Goal: Task Accomplishment & Management: Manage account settings

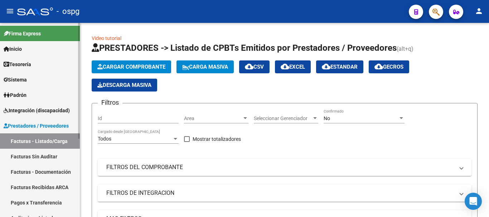
scroll to position [1, 0]
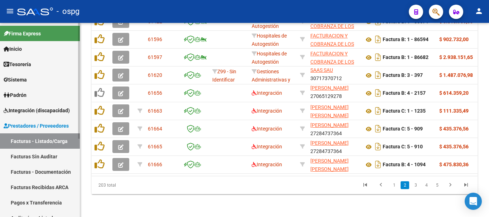
click at [44, 128] on span "Prestadores / Proveedores" at bounding box center [36, 126] width 65 height 8
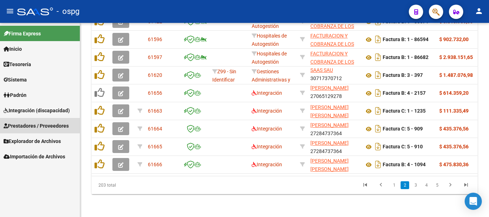
click at [28, 121] on link "Prestadores / Proveedores" at bounding box center [40, 125] width 80 height 15
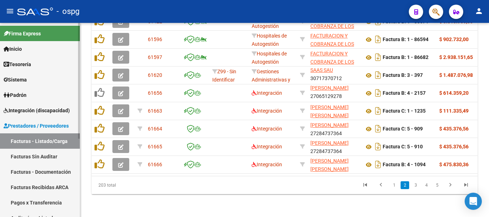
click at [34, 158] on link "Facturas Sin Auditar" at bounding box center [40, 156] width 80 height 15
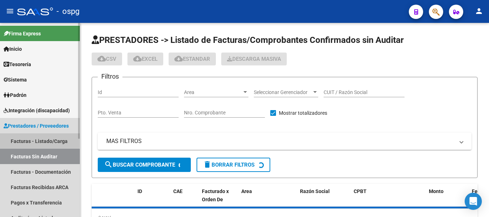
click at [26, 139] on link "Facturas - Listado/Carga" at bounding box center [40, 140] width 80 height 15
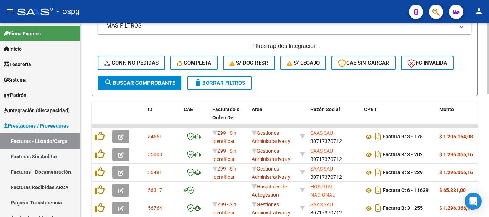
scroll to position [189, 0]
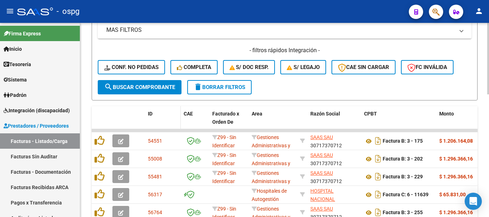
click at [147, 112] on datatable-header-cell "ID" at bounding box center [163, 121] width 36 height 31
click at [151, 113] on span "ID" at bounding box center [150, 114] width 5 height 6
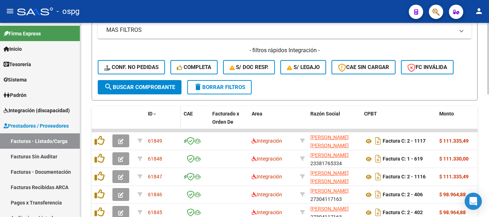
click at [151, 113] on span "ID" at bounding box center [150, 114] width 5 height 6
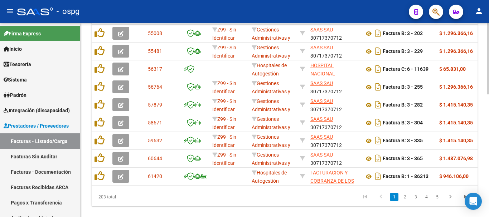
scroll to position [332, 0]
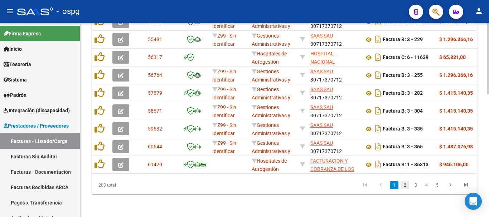
click at [404, 186] on link "2" at bounding box center [404, 185] width 9 height 8
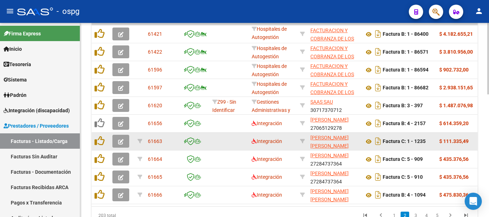
scroll to position [296, 0]
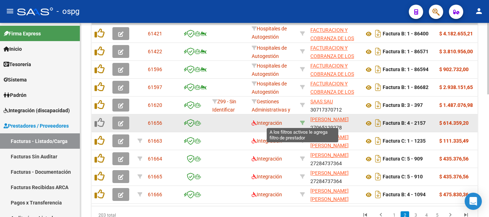
click at [303, 123] on icon at bounding box center [302, 123] width 5 height 5
type input "27065129278"
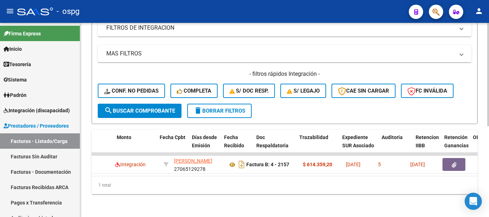
scroll to position [0, 0]
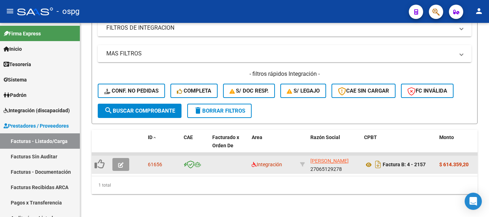
click at [125, 160] on button "button" at bounding box center [120, 164] width 17 height 13
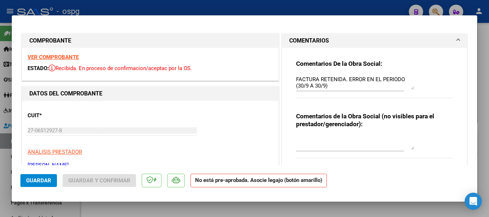
click at [68, 55] on strong "VER COMPROBANTE" at bounding box center [53, 57] width 51 height 6
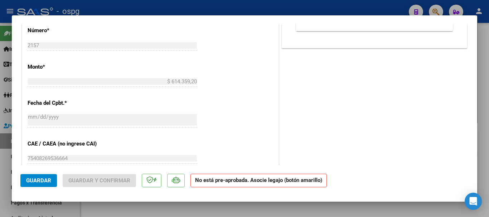
scroll to position [358, 0]
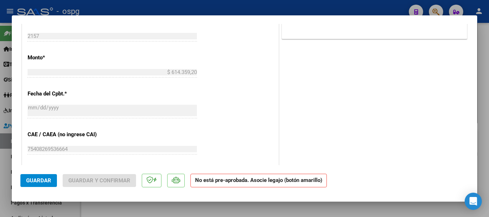
click at [227, 6] on div at bounding box center [244, 108] width 489 height 217
type input "$ 0,00"
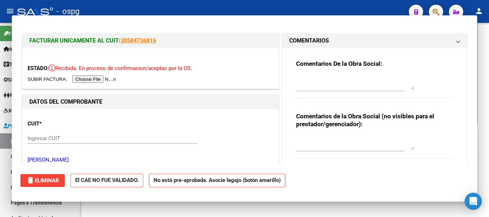
scroll to position [171, 0]
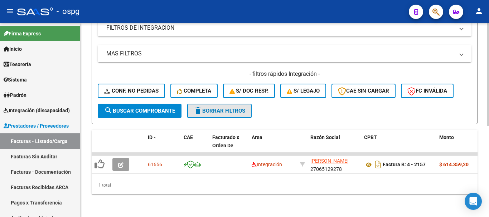
click at [237, 108] on span "delete Borrar Filtros" at bounding box center [220, 111] width 52 height 6
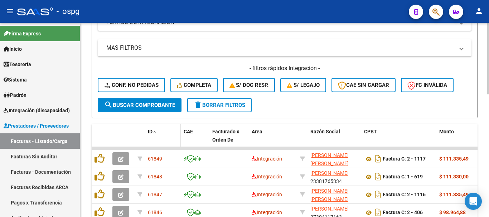
click at [150, 129] on span "ID" at bounding box center [150, 132] width 5 height 6
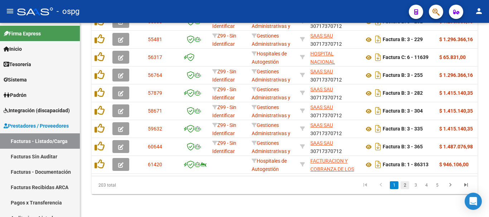
click at [403, 186] on link "2" at bounding box center [404, 185] width 9 height 8
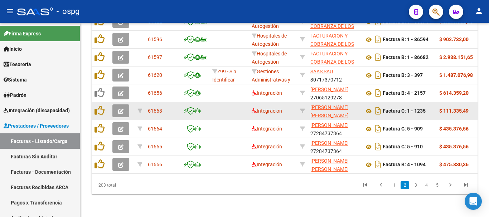
click at [121, 109] on icon "button" at bounding box center [120, 111] width 5 height 5
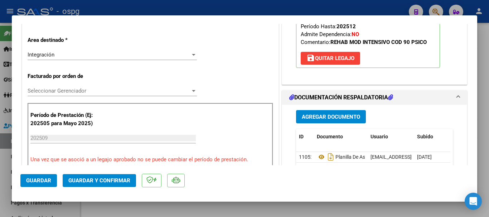
scroll to position [179, 0]
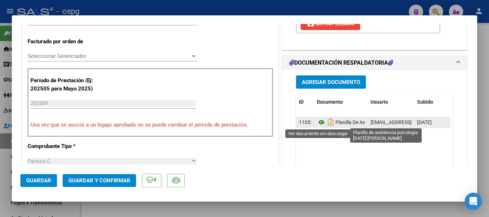
click at [317, 121] on icon at bounding box center [321, 122] width 9 height 9
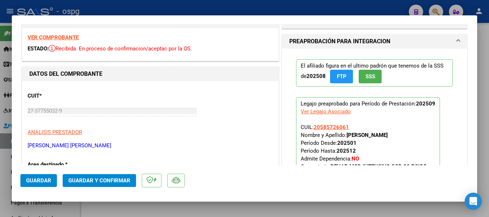
scroll to position [0, 0]
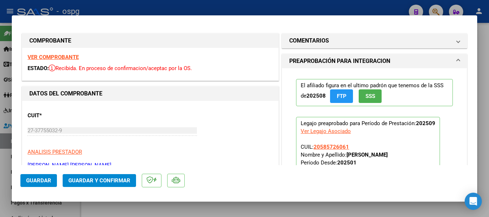
click at [45, 58] on strong "VER COMPROBANTE" at bounding box center [53, 57] width 51 height 6
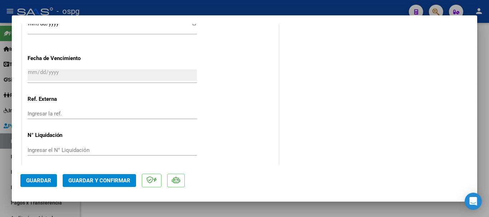
scroll to position [550, 0]
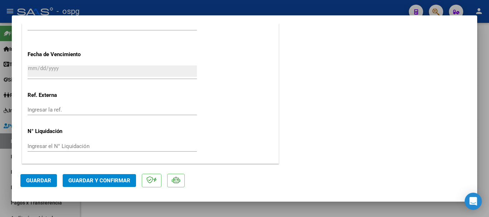
click at [180, 5] on div at bounding box center [244, 108] width 489 height 217
type input "$ 0,00"
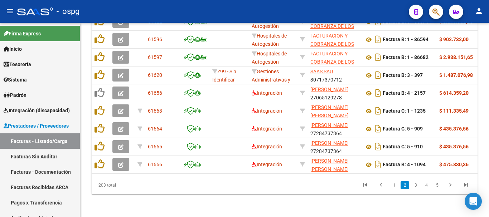
scroll to position [332, 0]
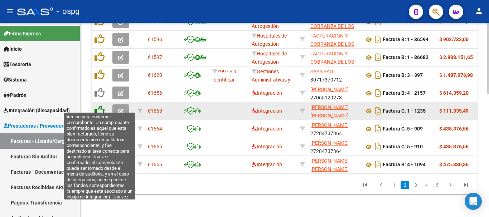
click at [102, 106] on icon at bounding box center [99, 111] width 10 height 10
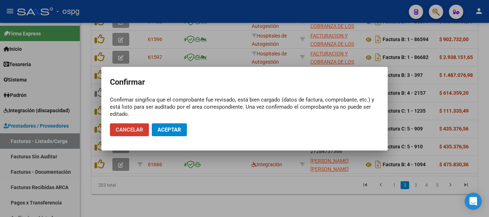
click at [173, 128] on span "Aceptar" at bounding box center [169, 130] width 24 height 6
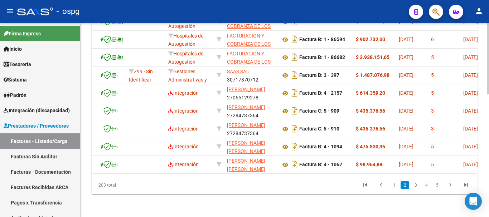
scroll to position [0, 0]
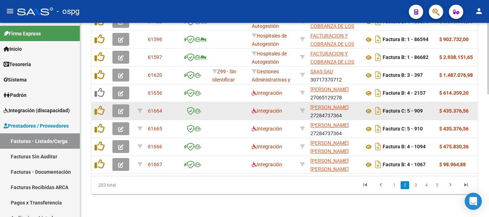
click at [120, 109] on icon "button" at bounding box center [120, 111] width 5 height 5
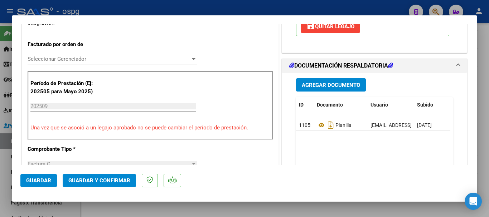
scroll to position [179, 0]
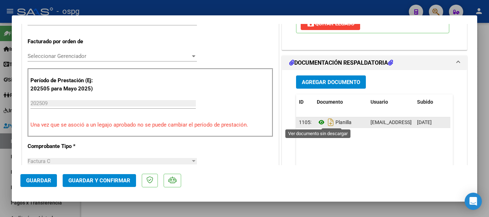
click at [317, 123] on icon at bounding box center [321, 122] width 9 height 9
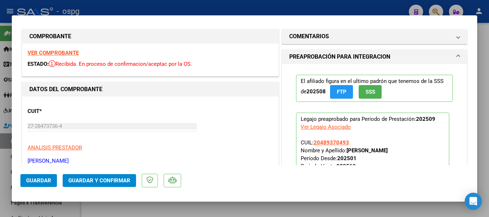
scroll to position [0, 0]
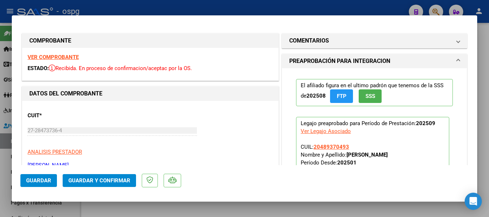
click at [55, 59] on strong "VER COMPROBANTE" at bounding box center [53, 57] width 51 height 6
click at [67, 55] on strong "VER COMPROBANTE" at bounding box center [53, 57] width 51 height 6
click at [185, 6] on div at bounding box center [244, 108] width 489 height 217
type input "$ 0,00"
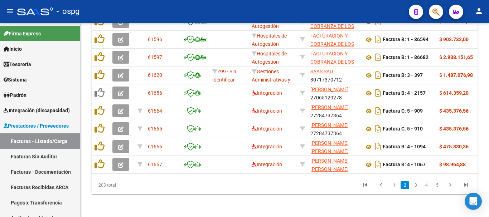
scroll to position [332, 0]
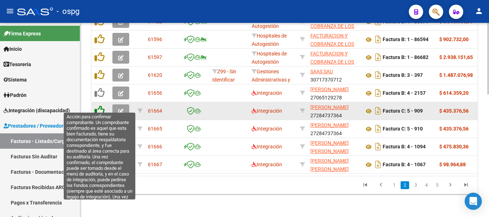
click at [98, 106] on icon at bounding box center [99, 111] width 10 height 10
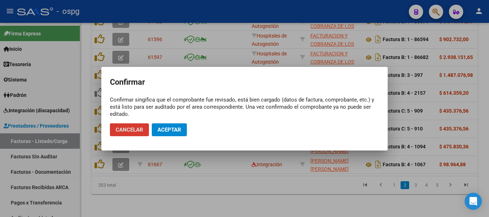
click at [165, 128] on span "Aceptar" at bounding box center [169, 130] width 24 height 6
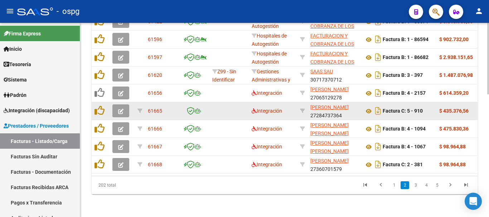
click at [119, 109] on icon "button" at bounding box center [120, 111] width 5 height 5
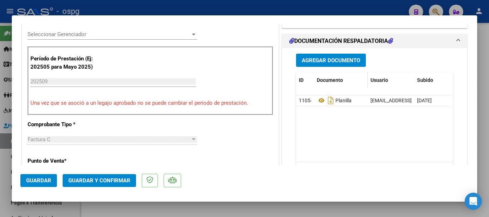
scroll to position [215, 0]
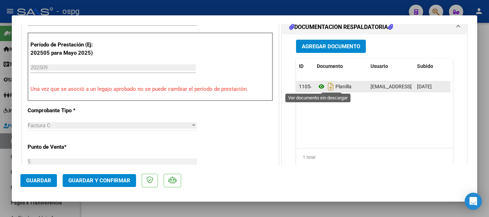
click at [317, 86] on icon at bounding box center [321, 86] width 9 height 9
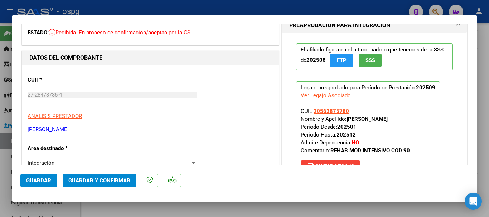
scroll to position [0, 0]
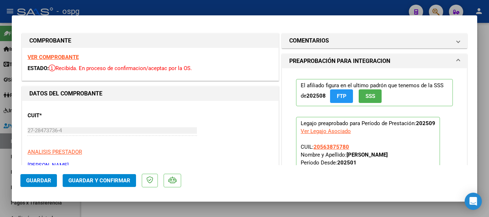
click at [43, 55] on strong "VER COMPROBANTE" at bounding box center [53, 57] width 51 height 6
click at [152, 5] on div at bounding box center [244, 108] width 489 height 217
type input "$ 0,00"
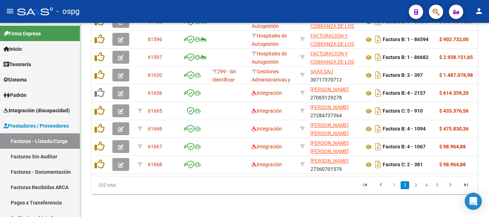
scroll to position [332, 0]
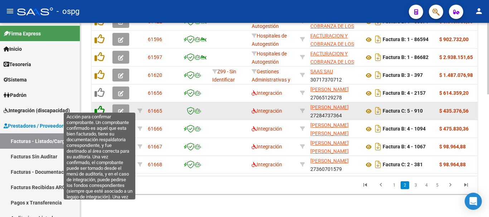
click at [102, 106] on icon at bounding box center [99, 111] width 10 height 10
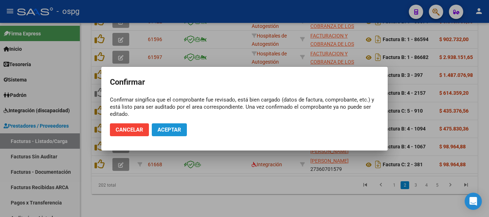
click at [165, 128] on span "Aceptar" at bounding box center [169, 130] width 24 height 6
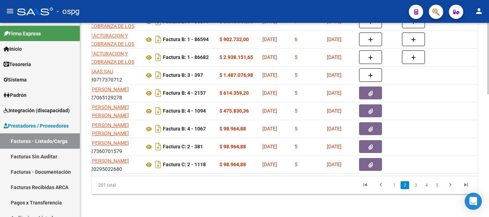
scroll to position [0, 0]
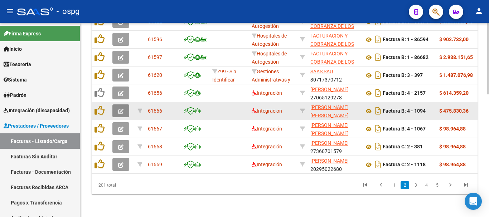
click at [116, 104] on button "button" at bounding box center [120, 110] width 17 height 13
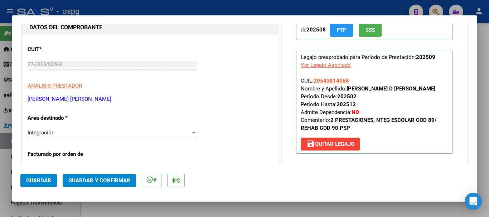
scroll to position [72, 0]
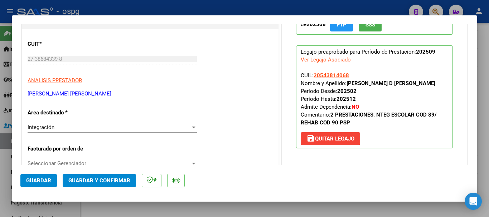
click at [248, 3] on div at bounding box center [244, 108] width 489 height 217
type input "$ 0,00"
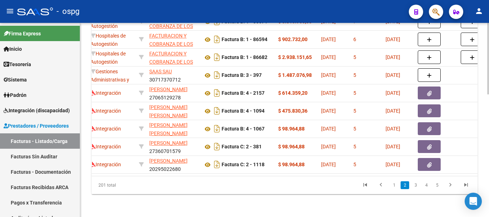
scroll to position [0, 0]
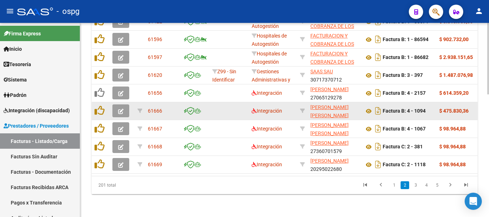
click at [118, 109] on icon "button" at bounding box center [120, 111] width 5 height 5
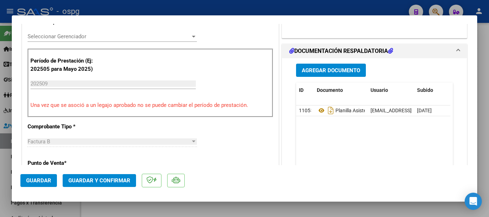
scroll to position [215, 0]
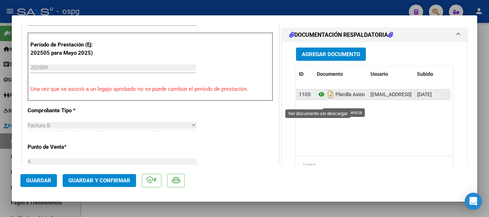
click at [318, 99] on icon at bounding box center [321, 94] width 9 height 9
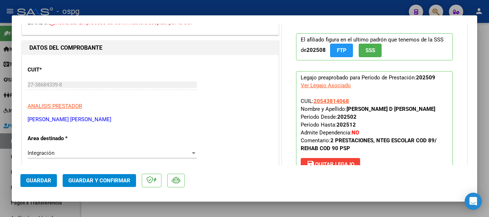
scroll to position [0, 0]
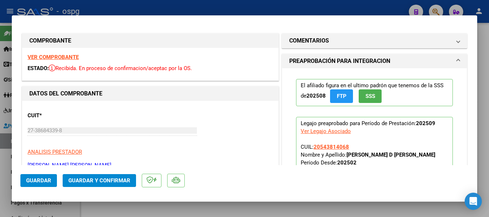
click at [71, 55] on strong "VER COMPROBANTE" at bounding box center [53, 57] width 51 height 6
click at [203, 8] on div at bounding box center [244, 108] width 489 height 217
type input "$ 0,00"
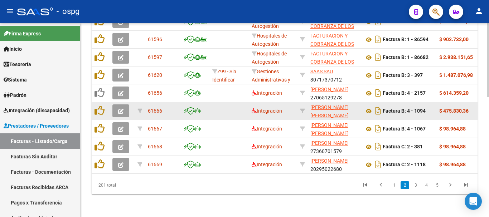
scroll to position [332, 0]
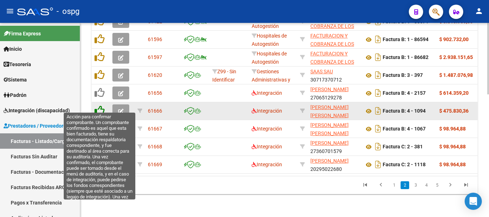
click at [98, 106] on icon at bounding box center [99, 111] width 10 height 10
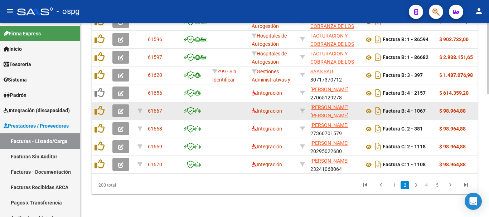
click at [120, 109] on icon "button" at bounding box center [120, 111] width 5 height 5
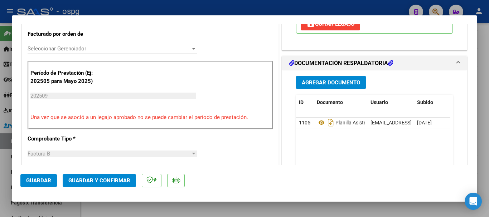
scroll to position [215, 0]
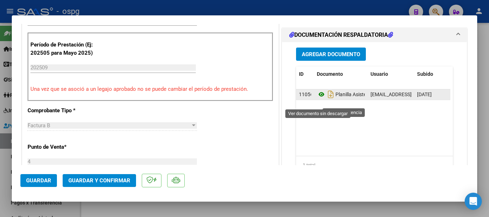
click at [317, 99] on icon at bounding box center [321, 94] width 9 height 9
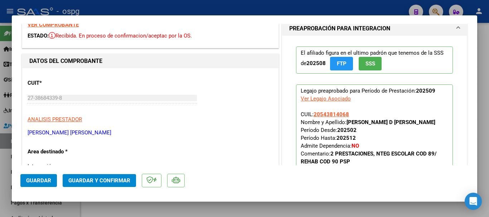
scroll to position [0, 0]
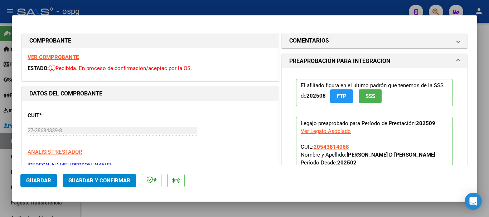
click at [65, 57] on strong "VER COMPROBANTE" at bounding box center [53, 57] width 51 height 6
click at [45, 58] on strong "VER COMPROBANTE" at bounding box center [53, 57] width 51 height 6
click at [131, 5] on div at bounding box center [244, 108] width 489 height 217
type input "$ 0,00"
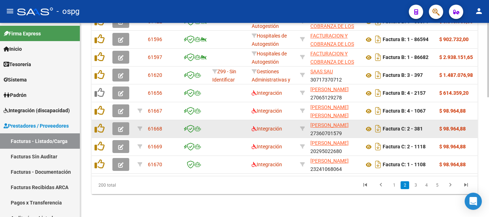
scroll to position [332, 0]
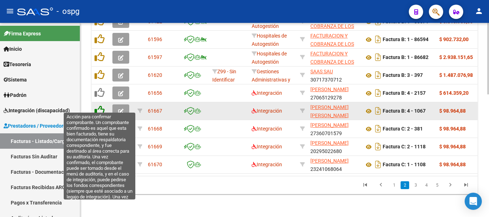
click at [101, 106] on icon at bounding box center [99, 111] width 10 height 10
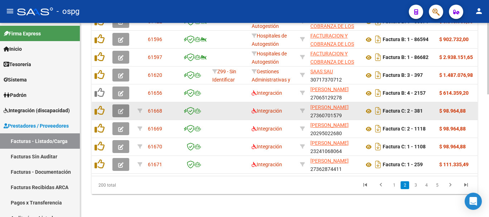
click at [124, 106] on button "button" at bounding box center [120, 110] width 17 height 13
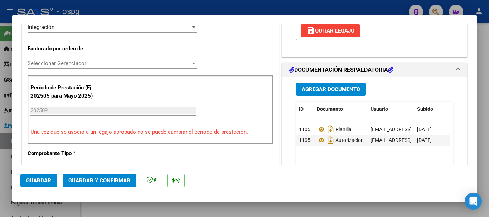
scroll to position [215, 0]
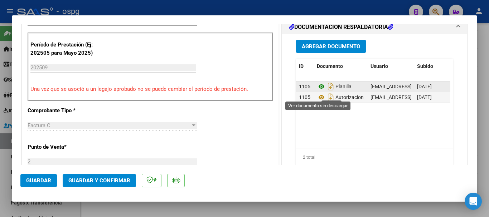
click at [317, 91] on icon at bounding box center [321, 86] width 9 height 9
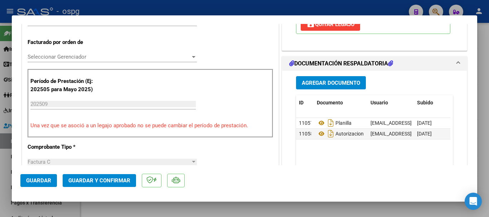
scroll to position [179, 0]
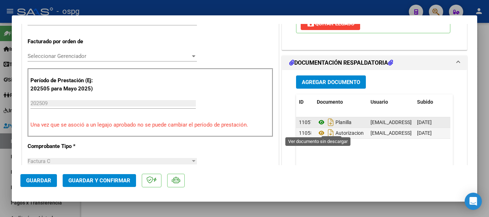
click at [317, 127] on icon at bounding box center [321, 122] width 9 height 9
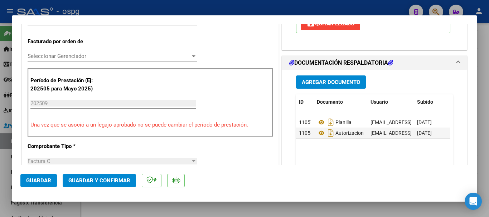
scroll to position [0, 0]
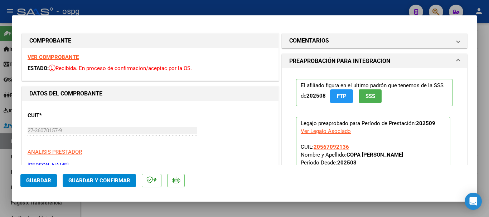
click at [53, 55] on strong "VER COMPROBANTE" at bounding box center [53, 57] width 51 height 6
click at [248, 4] on div at bounding box center [244, 108] width 489 height 217
type input "$ 0,00"
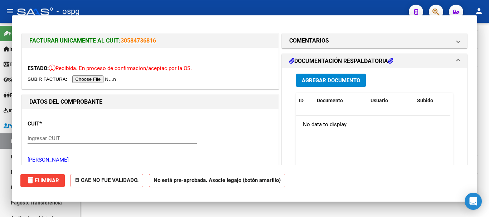
scroll to position [332, 0]
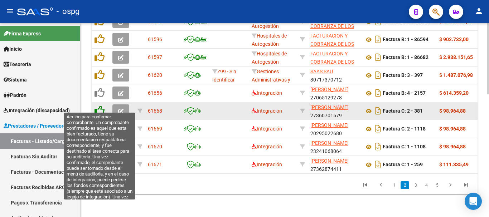
click at [96, 107] on icon at bounding box center [99, 111] width 10 height 10
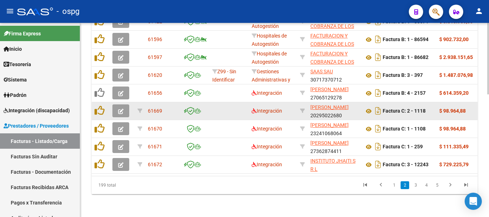
click at [125, 104] on button "button" at bounding box center [120, 110] width 17 height 13
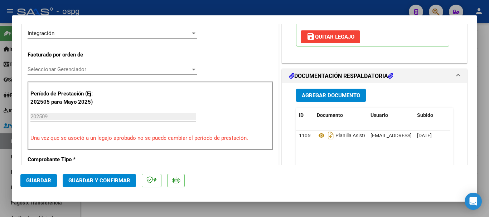
scroll to position [179, 0]
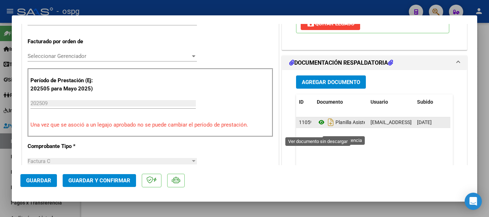
click at [319, 127] on icon at bounding box center [321, 122] width 9 height 9
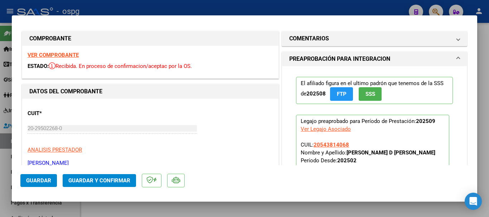
scroll to position [0, 0]
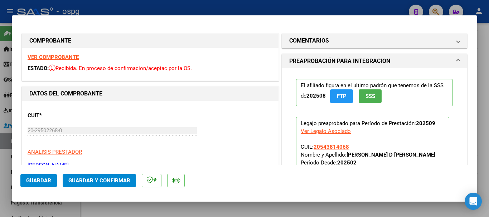
click at [48, 56] on strong "VER COMPROBANTE" at bounding box center [53, 57] width 51 height 6
drag, startPoint x: 346, startPoint y: 148, endPoint x: 310, endPoint y: 147, distance: 35.4
click at [310, 147] on p "Legajo preaprobado para Período de Prestación: 202509 Ver Legajo Asociado CUIL:…" at bounding box center [372, 164] width 153 height 95
copy span "20543814068"
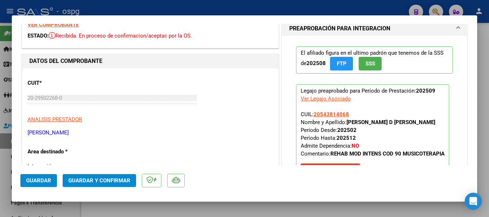
scroll to position [72, 0]
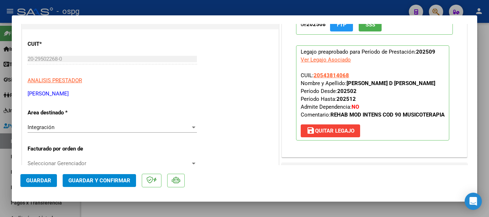
click at [312, 61] on div "Ver Legajo Asociado" at bounding box center [326, 60] width 50 height 8
type input "$ 0,00"
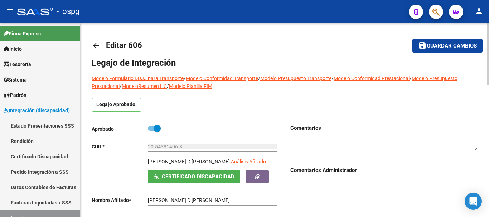
click at [99, 46] on mat-icon "arrow_back" at bounding box center [96, 46] width 9 height 9
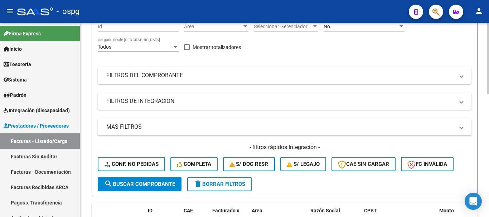
scroll to position [107, 0]
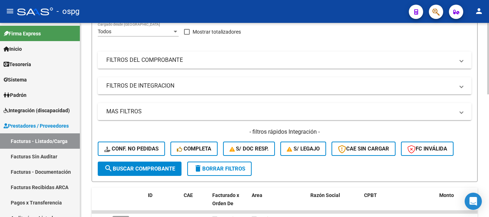
click at [242, 58] on mat-panel-title "FILTROS DEL COMPROBANTE" at bounding box center [280, 60] width 348 height 8
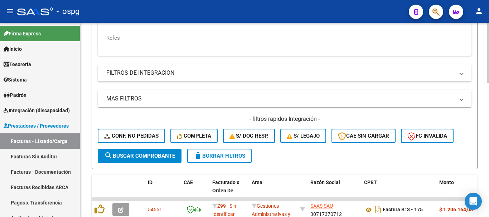
scroll to position [250, 0]
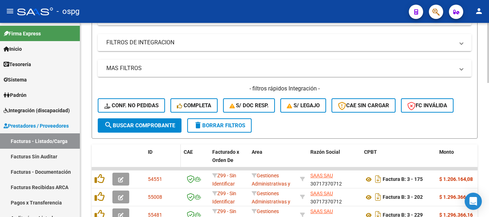
click at [149, 153] on span "ID" at bounding box center [150, 152] width 5 height 6
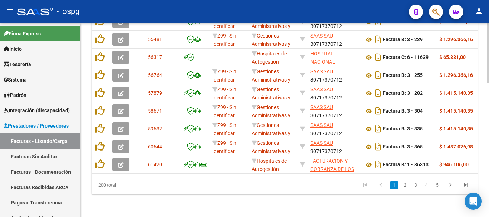
click at [409, 186] on link "2" at bounding box center [404, 185] width 9 height 8
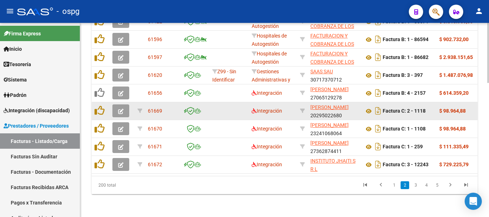
click at [121, 109] on icon "button" at bounding box center [120, 111] width 5 height 5
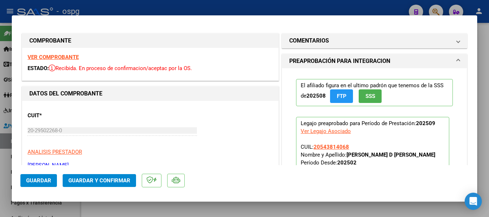
click at [54, 56] on strong "VER COMPROBANTE" at bounding box center [53, 57] width 51 height 6
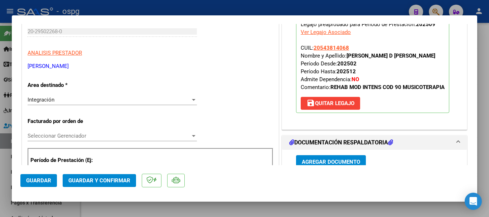
scroll to position [179, 0]
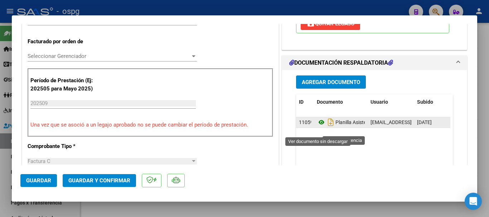
click at [318, 127] on icon at bounding box center [321, 122] width 9 height 9
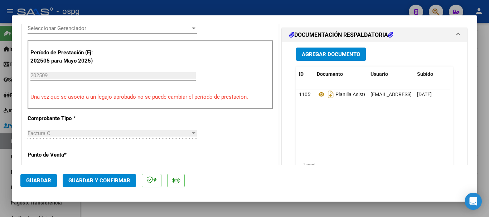
scroll to position [215, 0]
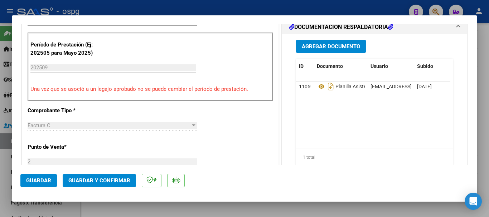
click at [212, 6] on div at bounding box center [244, 108] width 489 height 217
type input "$ 0,00"
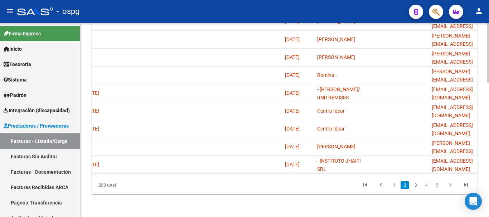
scroll to position [0, 1459]
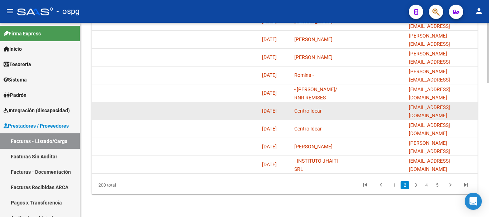
drag, startPoint x: 472, startPoint y: 102, endPoint x: 413, endPoint y: 104, distance: 58.7
click at [409, 104] on div "[EMAIL_ADDRESS][DOMAIN_NAME]" at bounding box center [442, 110] width 66 height 15
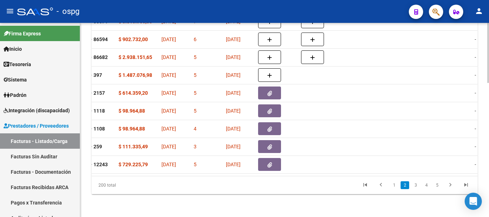
scroll to position [0, 0]
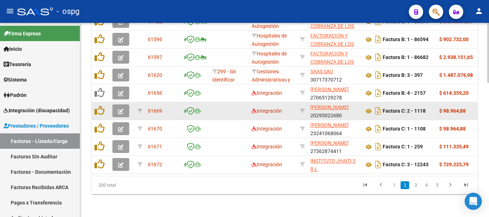
click at [116, 108] on button "button" at bounding box center [120, 110] width 17 height 13
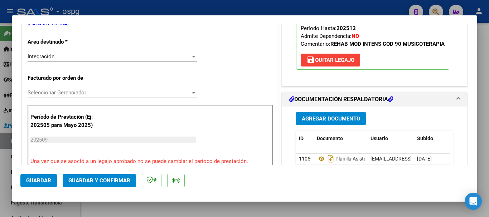
scroll to position [179, 0]
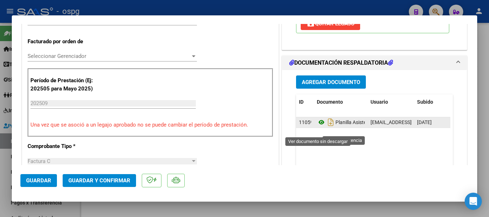
click at [317, 127] on icon at bounding box center [321, 122] width 9 height 9
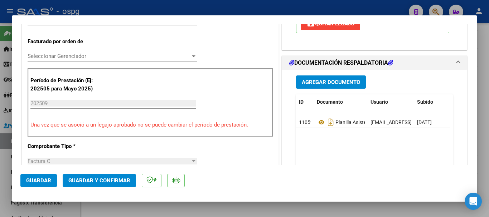
click at [191, 8] on div at bounding box center [244, 108] width 489 height 217
type input "$ 0,00"
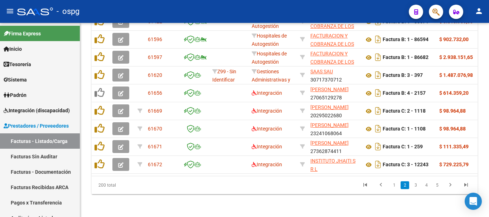
scroll to position [432, 0]
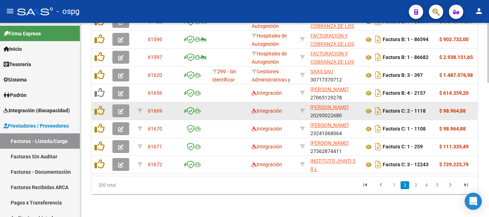
click at [118, 109] on icon "button" at bounding box center [120, 111] width 5 height 5
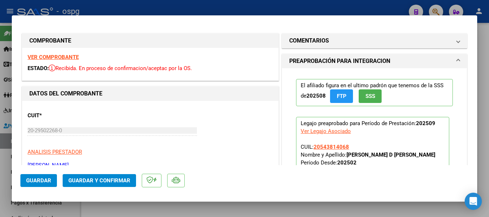
scroll to position [107, 0]
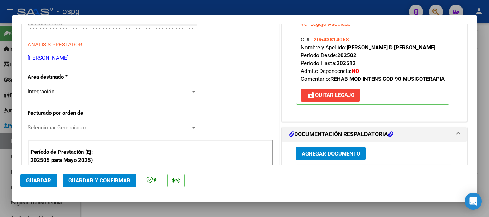
click at [335, 98] on span "save [PERSON_NAME]" at bounding box center [330, 95] width 48 height 6
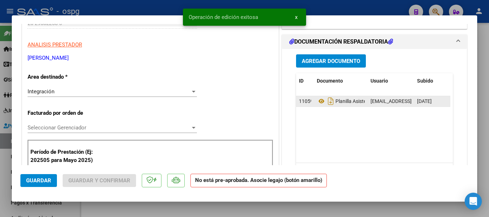
scroll to position [0, 0]
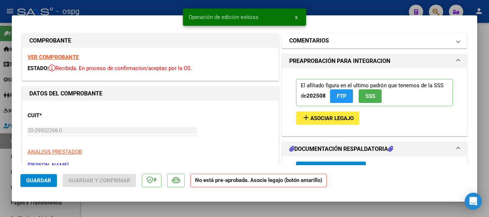
click at [331, 36] on mat-panel-title "COMENTARIOS" at bounding box center [370, 40] width 162 height 9
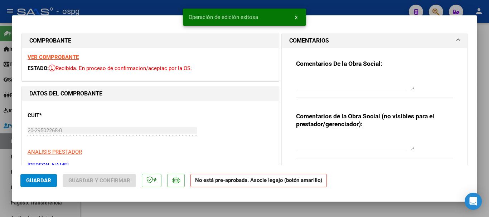
click at [323, 83] on textarea at bounding box center [355, 83] width 118 height 14
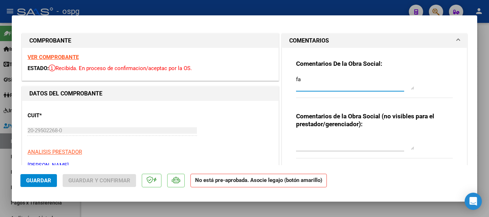
type textarea "f"
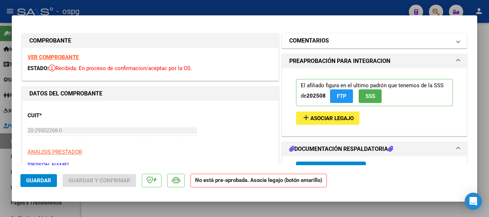
click at [385, 42] on mat-panel-title "COMENTARIOS" at bounding box center [370, 40] width 162 height 9
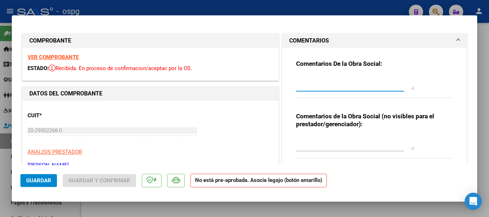
click at [338, 82] on textarea at bounding box center [355, 83] width 118 height 14
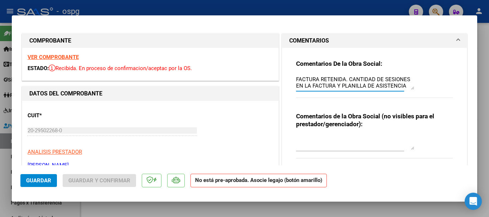
scroll to position [6, 0]
type textarea "FACTURA RETENIDA. CANTIDAD DE SESIONES EN LA FACTURA Y PLANILLA DE ASISTENCIA N…"
click at [38, 181] on span "Guardar" at bounding box center [38, 180] width 25 height 6
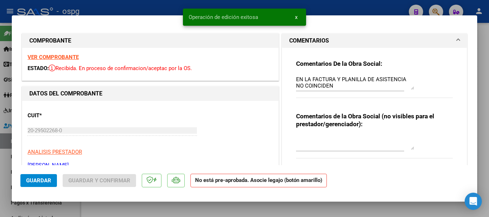
click at [329, 6] on div at bounding box center [244, 108] width 489 height 217
type input "$ 0,00"
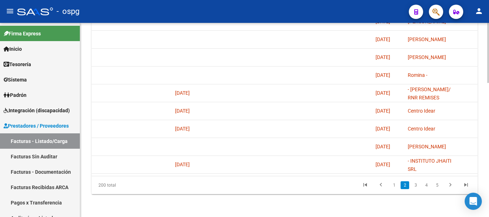
scroll to position [0, 0]
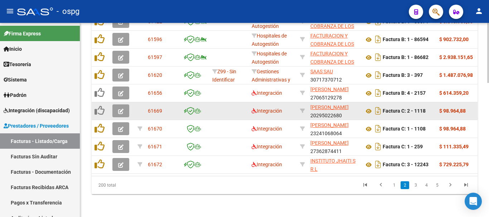
drag, startPoint x: 162, startPoint y: 105, endPoint x: 147, endPoint y: 106, distance: 15.1
click at [147, 106] on datatable-body-cell "61669" at bounding box center [163, 111] width 36 height 18
copy span "61669"
drag, startPoint x: 321, startPoint y: 108, endPoint x: 317, endPoint y: 106, distance: 3.9
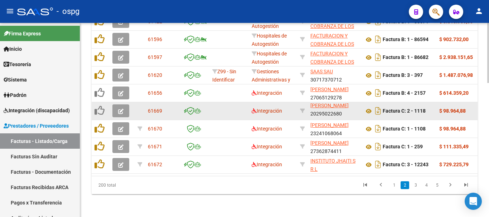
click at [317, 106] on datatable-body-cell "[PERSON_NAME] 20295022680" at bounding box center [334, 111] width 54 height 18
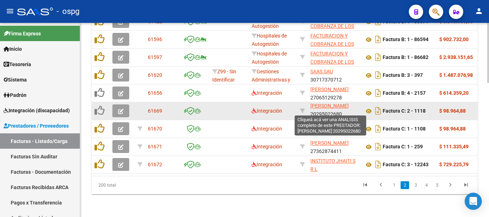
scroll to position [9, 0]
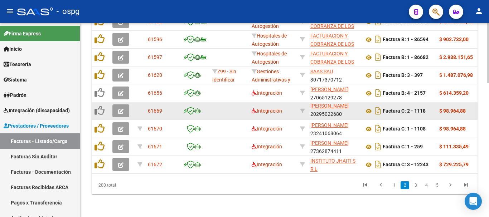
drag, startPoint x: 310, startPoint y: 100, endPoint x: 328, endPoint y: 107, distance: 19.5
click at [328, 107] on datatable-body-cell "[PERSON_NAME] 20295022680" at bounding box center [334, 111] width 54 height 18
copy div "[PERSON_NAME] 20295"
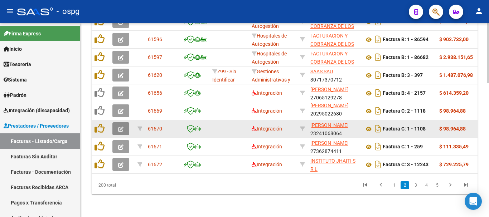
click at [116, 122] on button "button" at bounding box center [120, 128] width 17 height 13
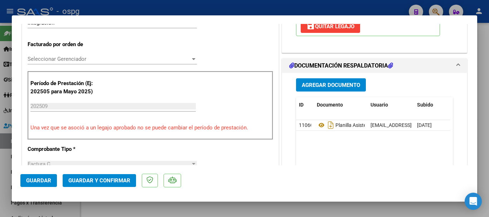
scroll to position [215, 0]
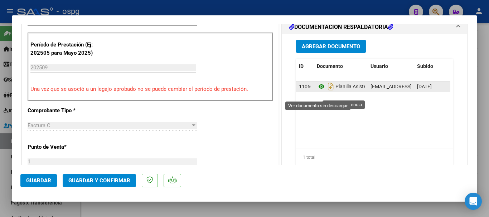
click at [318, 91] on icon at bounding box center [321, 86] width 9 height 9
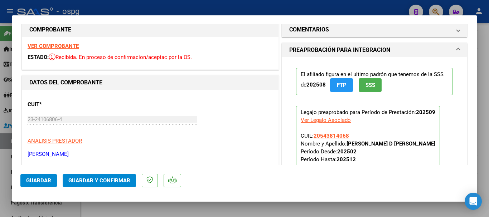
scroll to position [0, 0]
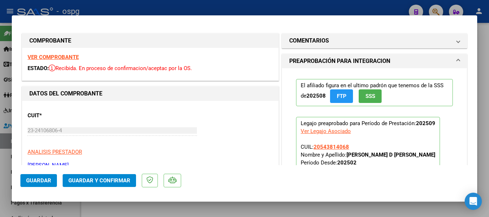
click at [63, 56] on strong "VER COMPROBANTE" at bounding box center [53, 57] width 51 height 6
click at [156, 8] on div at bounding box center [244, 108] width 489 height 217
type input "$ 0,00"
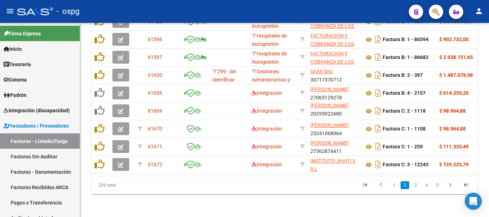
scroll to position [432, 0]
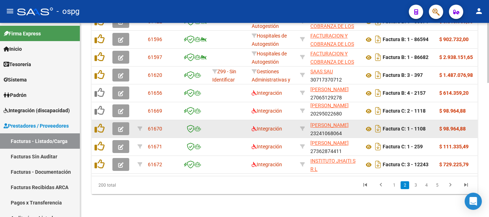
click at [120, 127] on icon "button" at bounding box center [120, 129] width 5 height 5
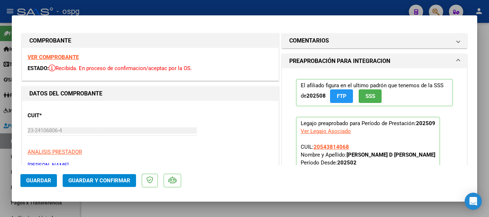
click at [64, 57] on strong "VER COMPROBANTE" at bounding box center [53, 57] width 51 height 6
click at [89, 13] on div at bounding box center [244, 108] width 489 height 217
type input "$ 0,00"
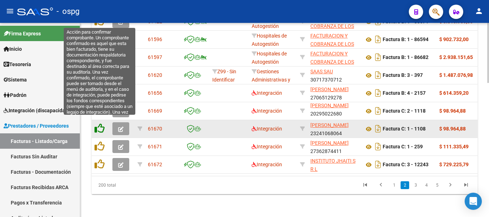
click at [97, 123] on icon at bounding box center [99, 128] width 10 height 10
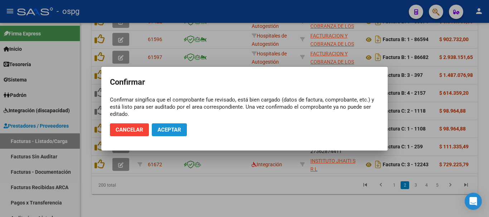
click at [165, 133] on span "Aceptar" at bounding box center [169, 130] width 24 height 6
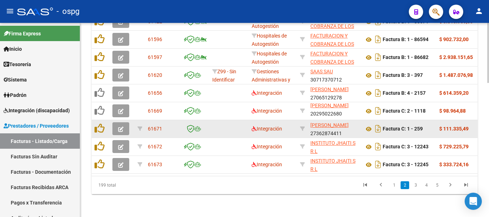
click at [120, 127] on icon "button" at bounding box center [120, 129] width 5 height 5
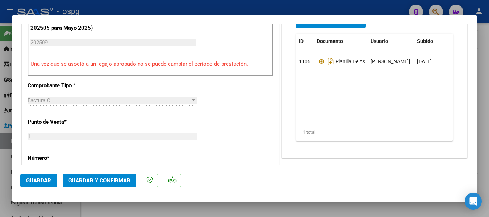
scroll to position [250, 0]
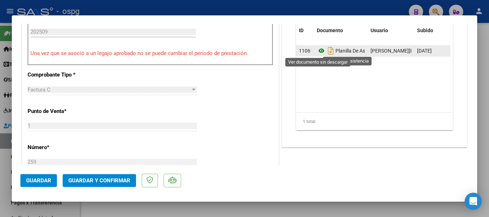
click at [317, 53] on icon at bounding box center [321, 51] width 9 height 9
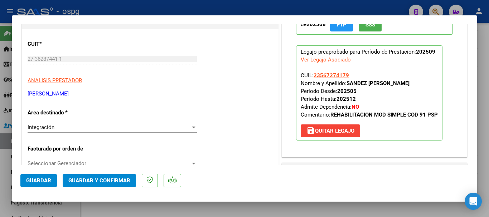
scroll to position [0, 0]
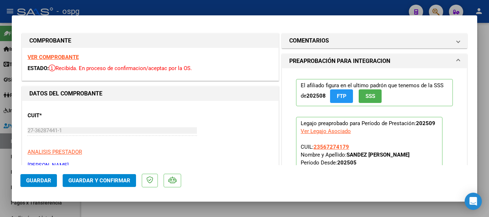
click at [50, 58] on strong "VER COMPROBANTE" at bounding box center [53, 57] width 51 height 6
click at [104, 8] on div at bounding box center [244, 108] width 489 height 217
type input "$ 0,00"
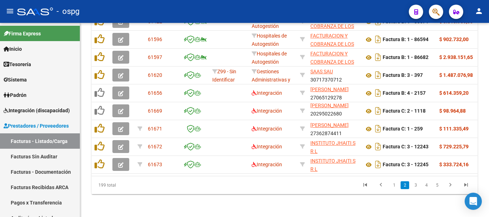
scroll to position [432, 0]
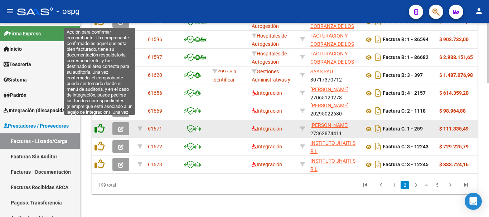
click at [97, 123] on icon at bounding box center [99, 128] width 10 height 10
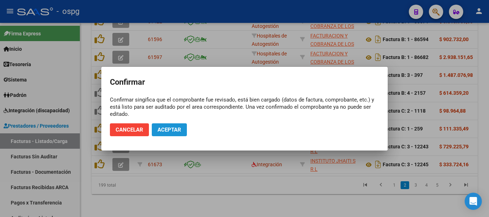
click at [167, 133] on button "Aceptar" at bounding box center [169, 129] width 35 height 13
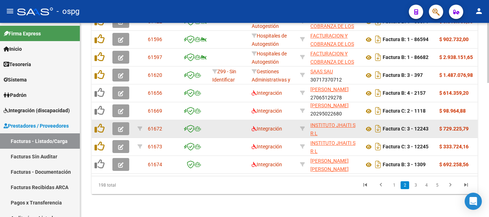
click at [121, 127] on icon "button" at bounding box center [120, 129] width 5 height 5
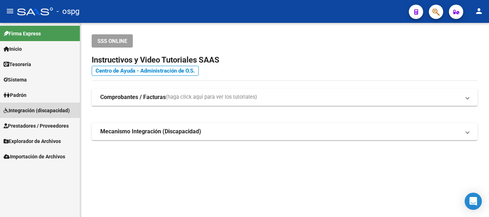
click at [19, 111] on span "Integración (discapacidad)" at bounding box center [37, 111] width 66 height 8
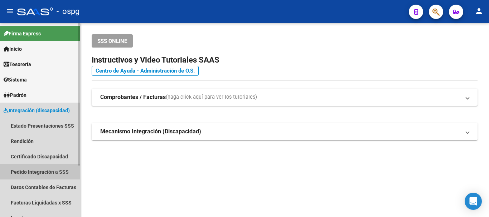
click at [35, 175] on link "Pedido Integración a SSS" at bounding box center [40, 171] width 80 height 15
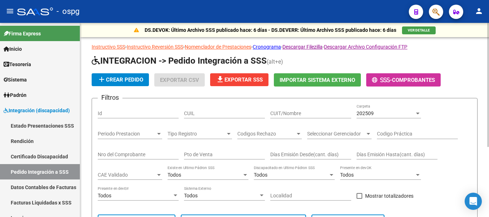
click at [374, 113] on div "202509" at bounding box center [385, 114] width 58 height 6
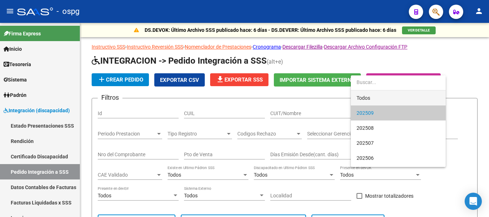
click at [366, 96] on span "Todos" at bounding box center [397, 98] width 83 height 15
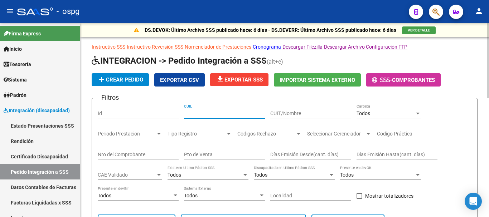
paste input "20543814068"
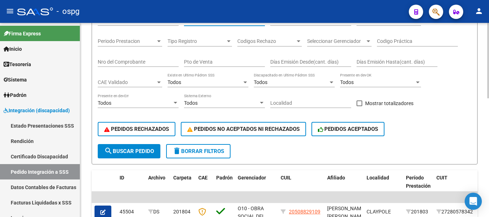
scroll to position [107, 0]
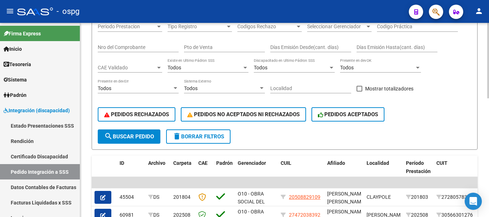
type input "20543814068"
click at [140, 143] on button "search Buscar Pedido" at bounding box center [129, 137] width 63 height 14
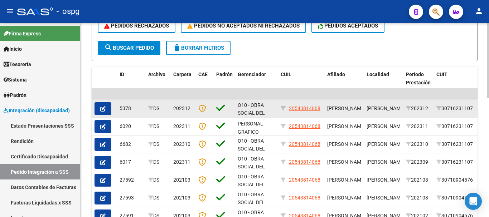
scroll to position [199, 0]
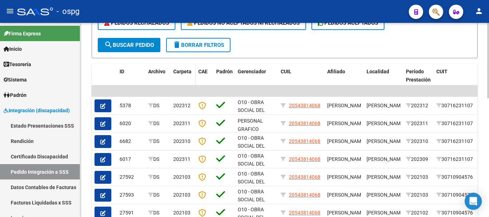
click at [186, 72] on span "Carpeta" at bounding box center [182, 72] width 18 height 6
click at [182, 69] on span "Carpeta" at bounding box center [182, 72] width 18 height 6
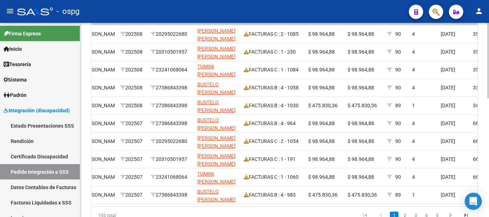
scroll to position [0, 0]
